Goal: Navigation & Orientation: Find specific page/section

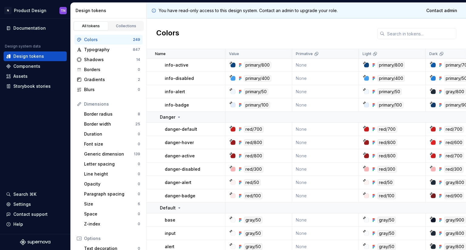
scroll to position [2354, 0]
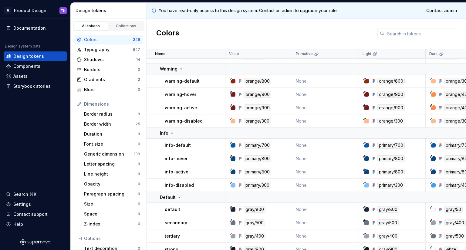
scroll to position [1789, 0]
